Goal: Check status: Check status

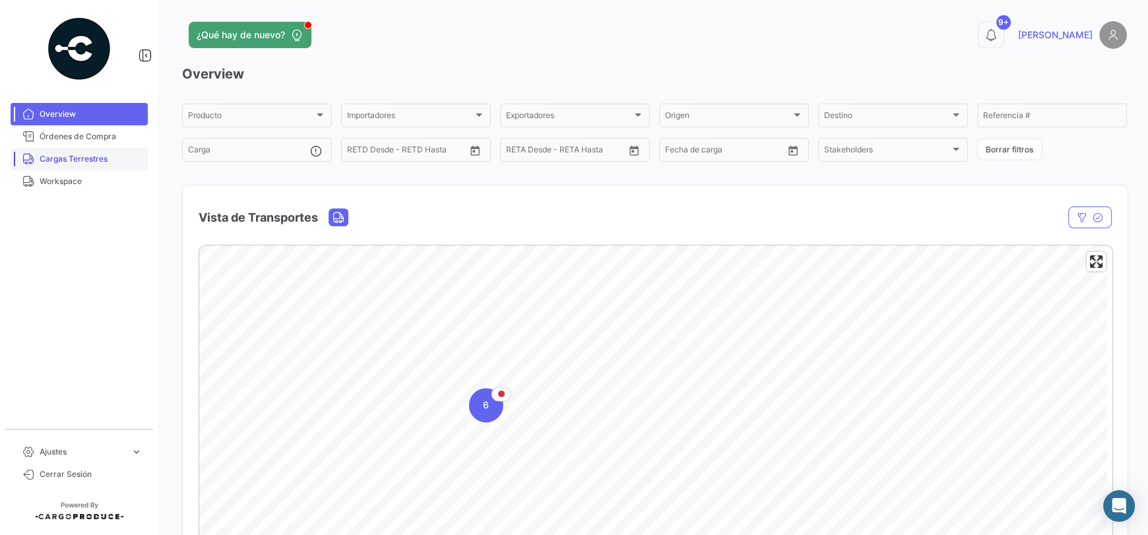
click at [76, 154] on span "Cargas Terrestres" at bounding box center [91, 159] width 103 height 12
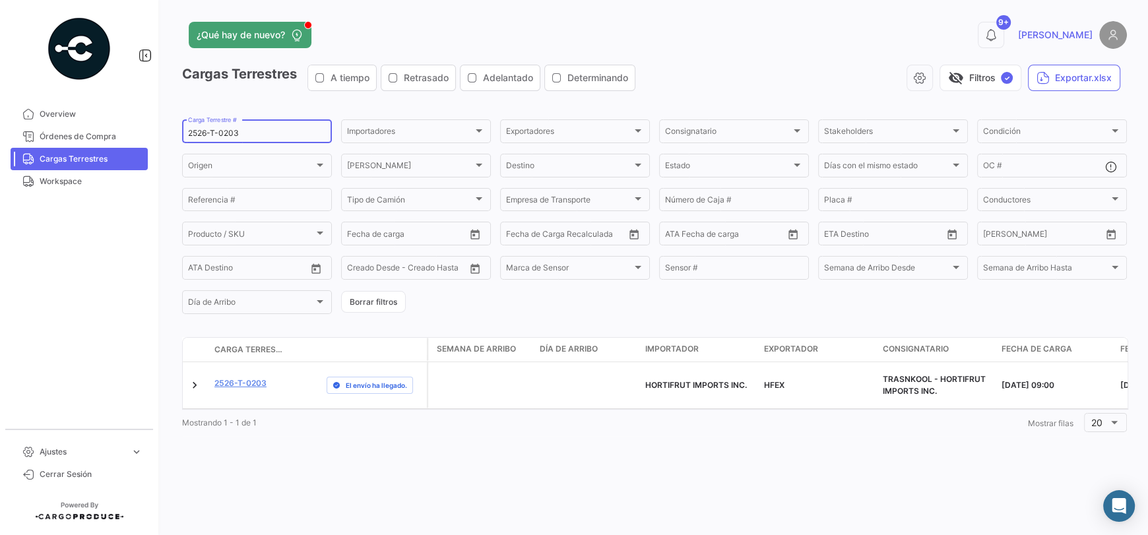
click at [242, 133] on input "2526-T-0203" at bounding box center [257, 133] width 138 height 9
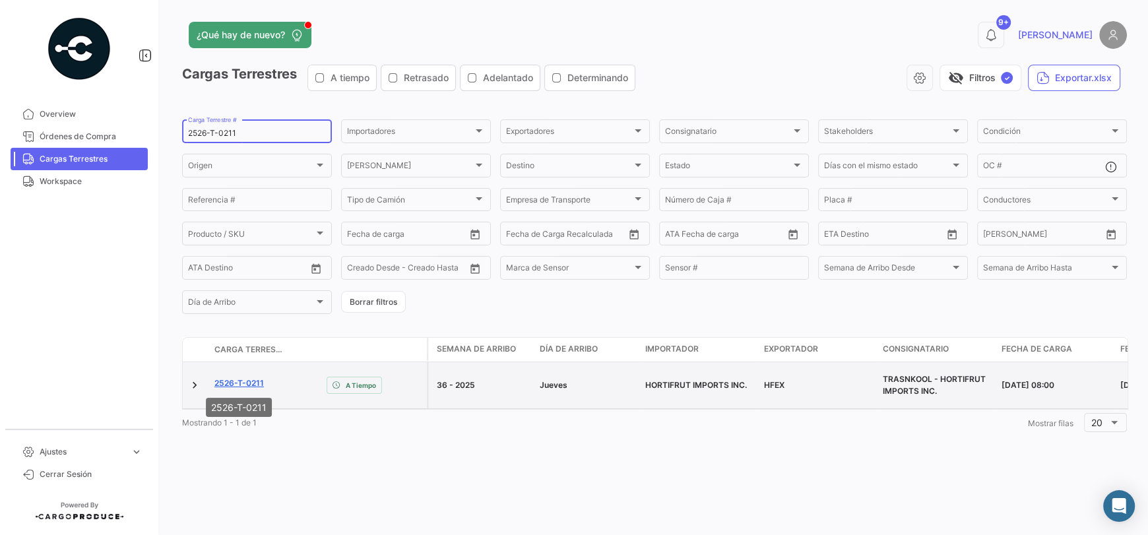
type input "2526-T-0211"
click at [259, 382] on link "2526-T-0211" at bounding box center [238, 383] width 49 height 12
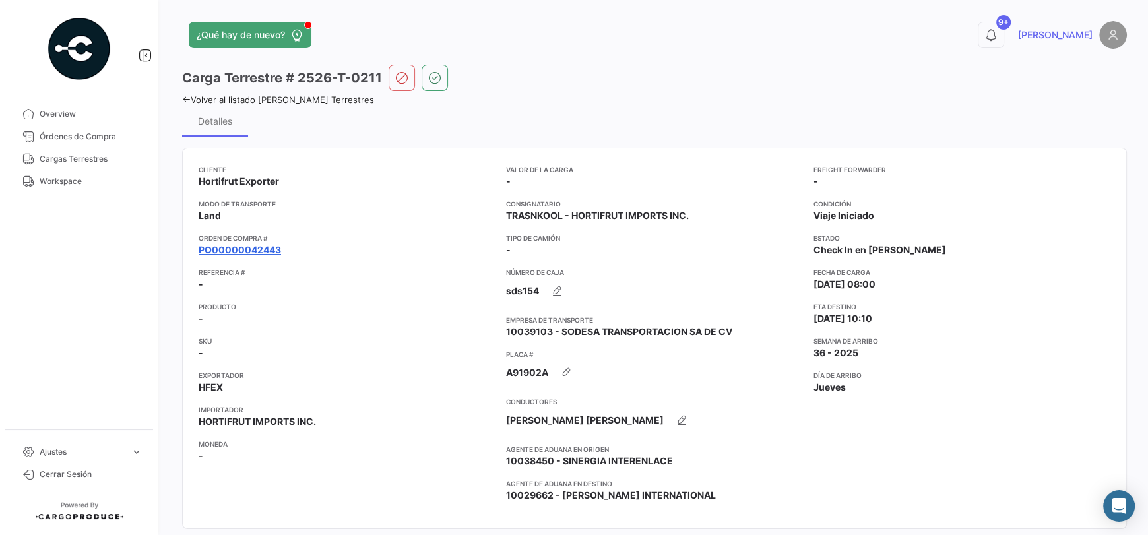
click at [275, 251] on link "PO00000042443" at bounding box center [240, 250] width 82 height 13
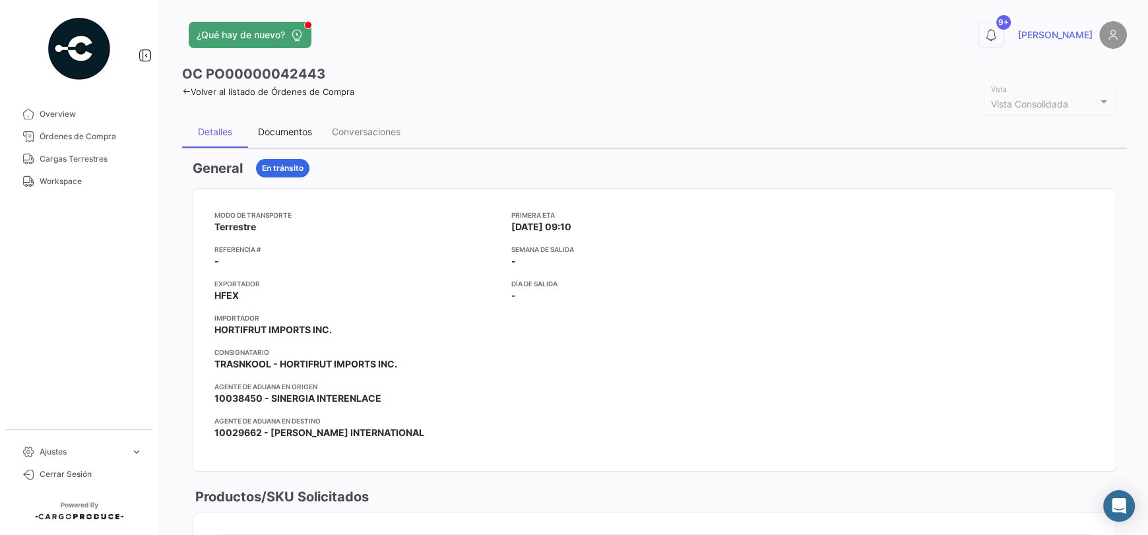
click at [272, 135] on div "Documentos" at bounding box center [285, 131] width 54 height 11
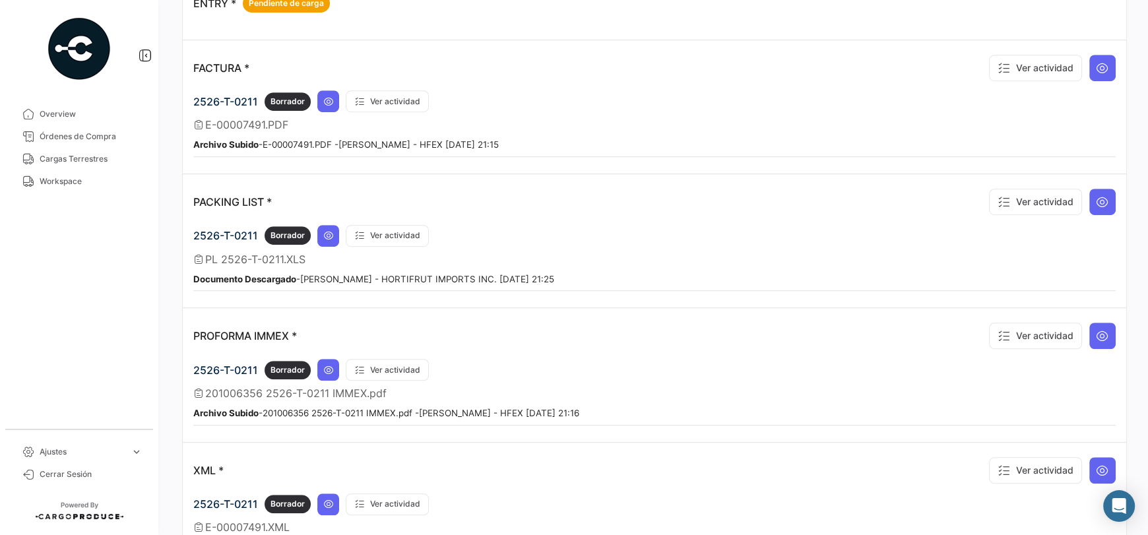
scroll to position [960, 0]
